Goal: Navigation & Orientation: Find specific page/section

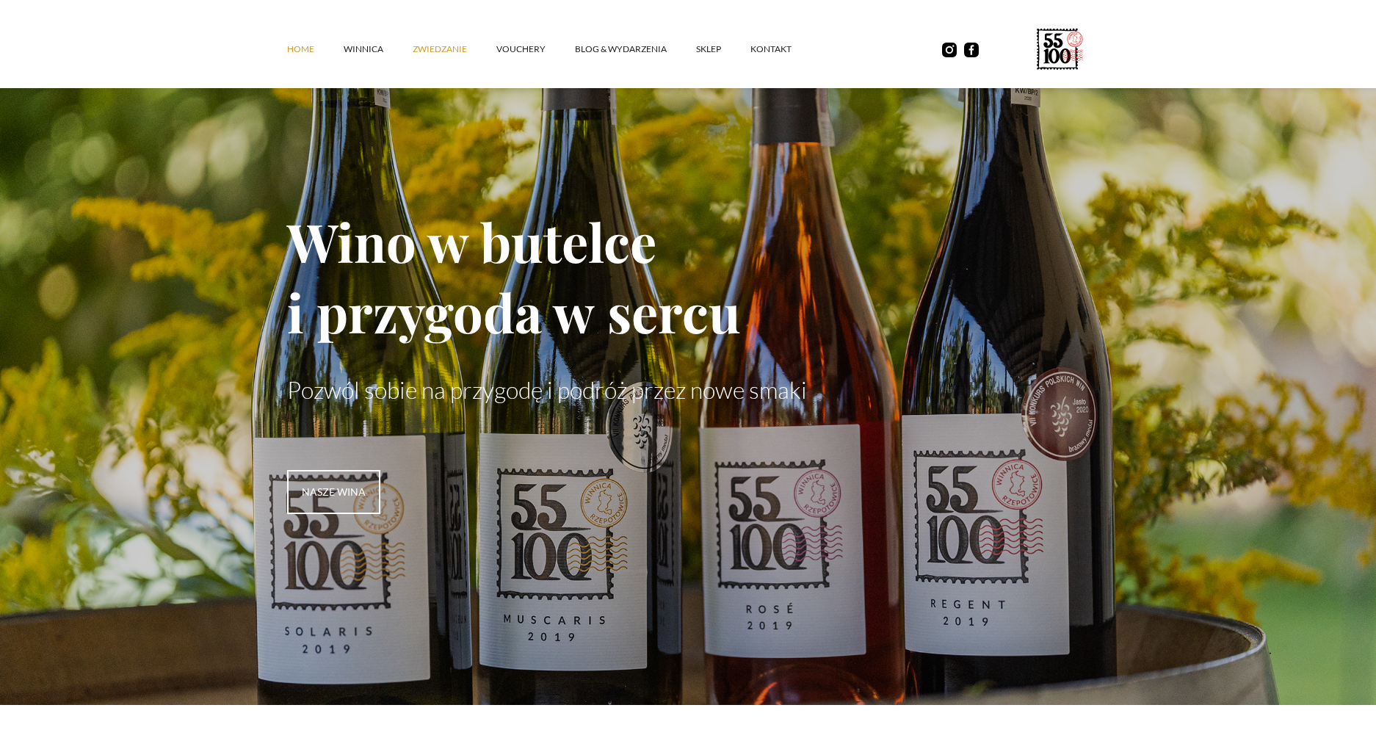
click at [427, 46] on link "ZWIEDZANIE" at bounding box center [455, 49] width 84 height 44
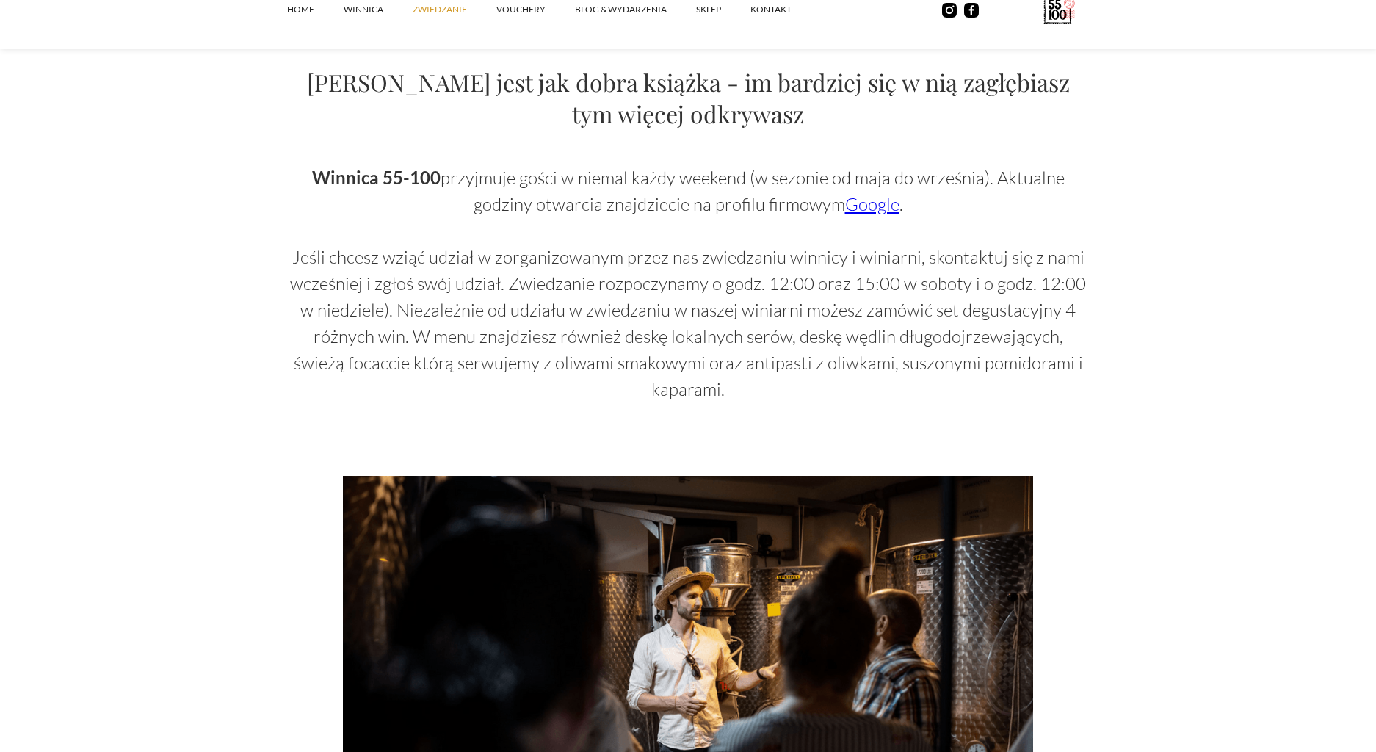
scroll to position [954, 0]
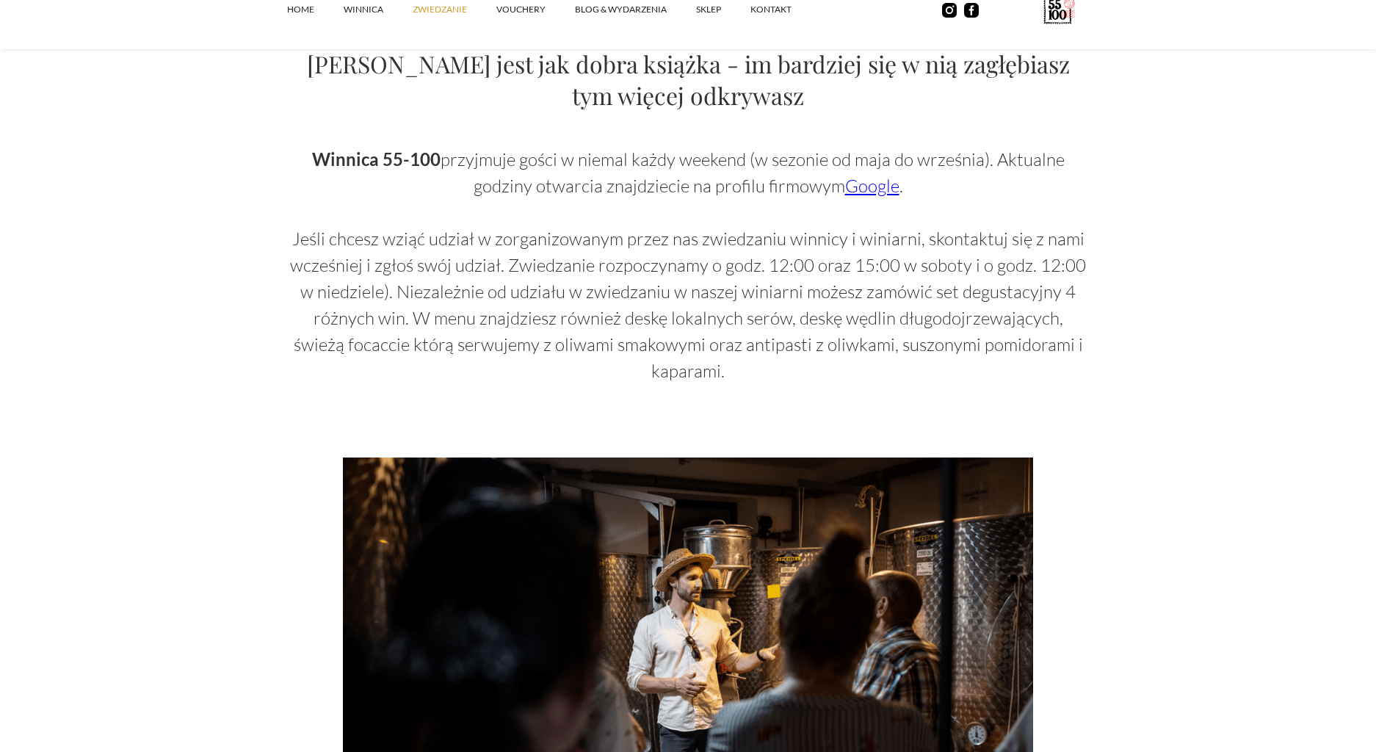
click at [871, 186] on link "Google" at bounding box center [872, 186] width 54 height 22
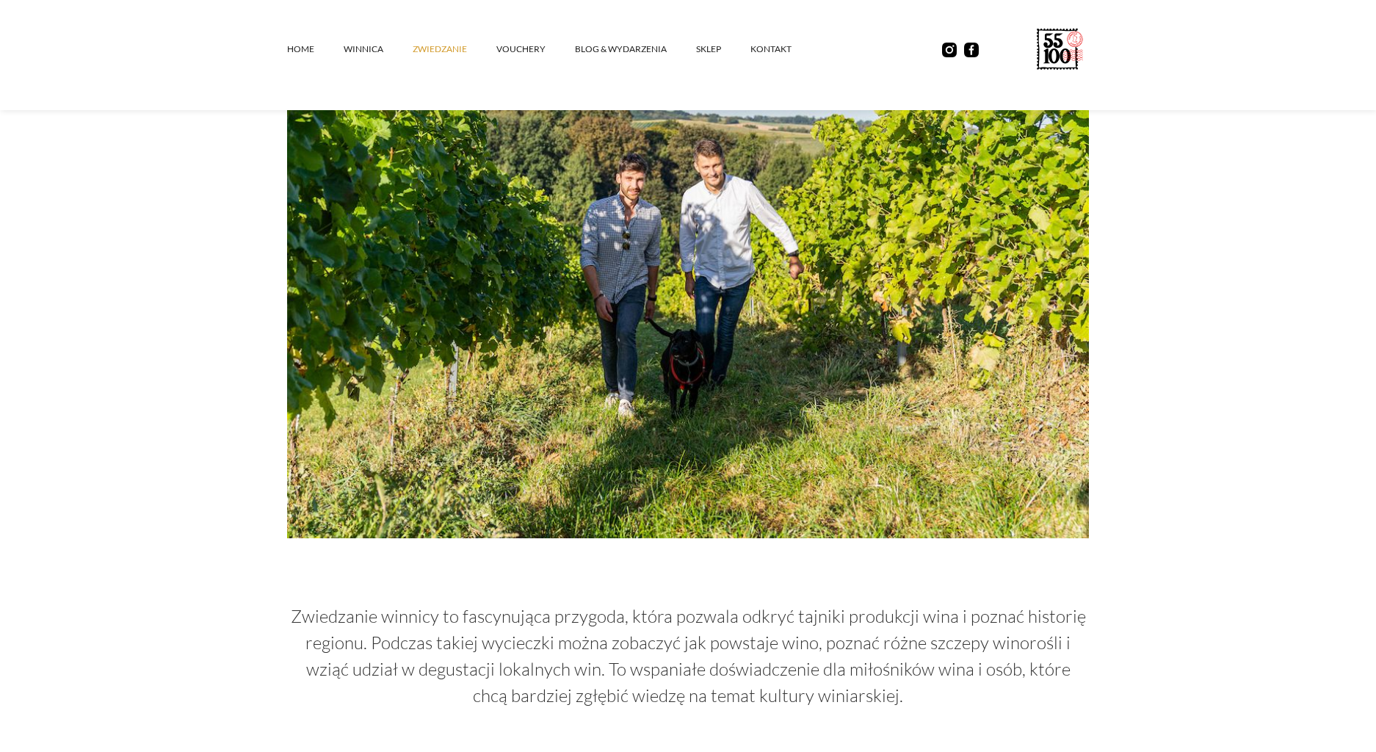
scroll to position [0, 0]
